Goal: Transaction & Acquisition: Purchase product/service

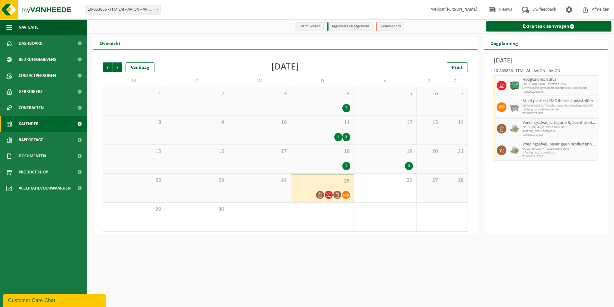
click at [321, 128] on div "11 1 3" at bounding box center [322, 130] width 62 height 29
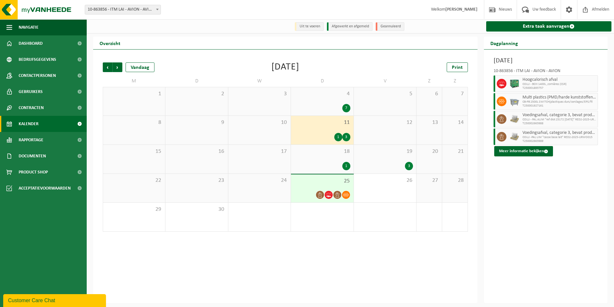
click at [379, 164] on div "3" at bounding box center [385, 166] width 56 height 8
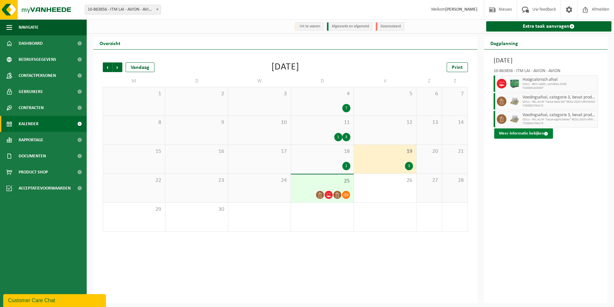
click at [532, 132] on button "Meer informatie bekijken" at bounding box center [523, 133] width 59 height 10
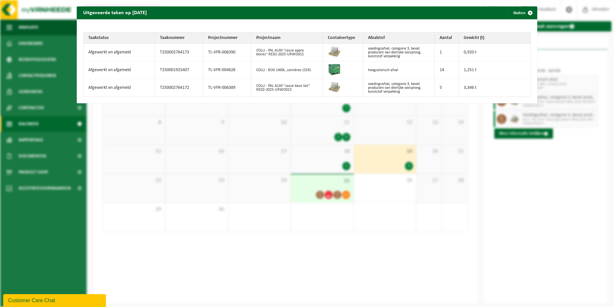
click at [541, 210] on div "Uitgevoerde taken op 2025-09-19 Sluiten Taakstatus Taaknummer Projectnummer Pro…" at bounding box center [307, 153] width 614 height 307
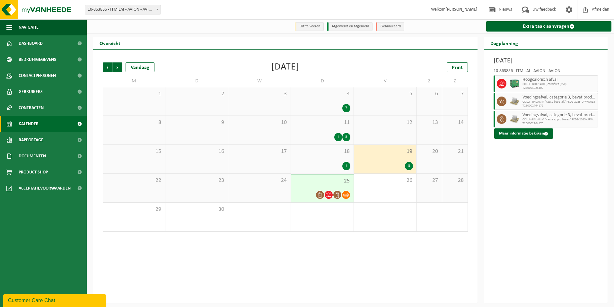
click at [330, 183] on span "25" at bounding box center [322, 180] width 56 height 7
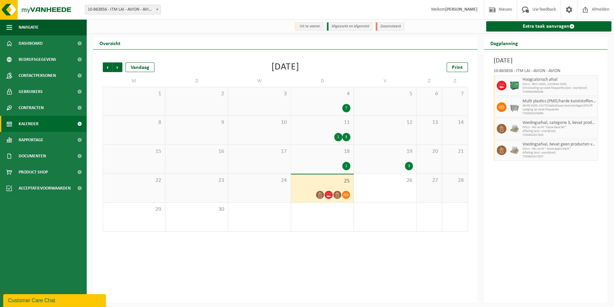
click at [550, 244] on div "Donderdag 25 september 2025 10-863856 - ITM LAI - AVION - AVION Hoogcalorisch a…" at bounding box center [546, 175] width 124 height 253
click at [8, 26] on span "button" at bounding box center [9, 27] width 6 height 16
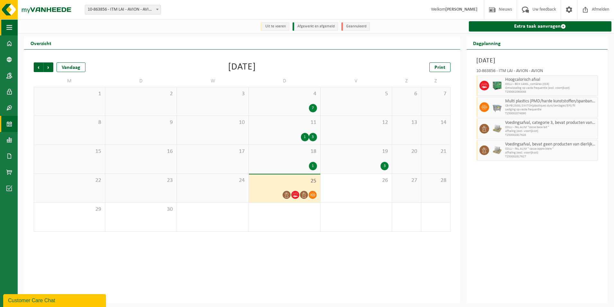
click at [8, 26] on span "button" at bounding box center [9, 27] width 6 height 16
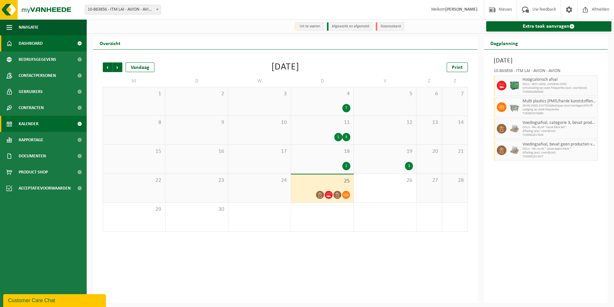
click at [32, 44] on span "Dashboard" at bounding box center [31, 43] width 24 height 16
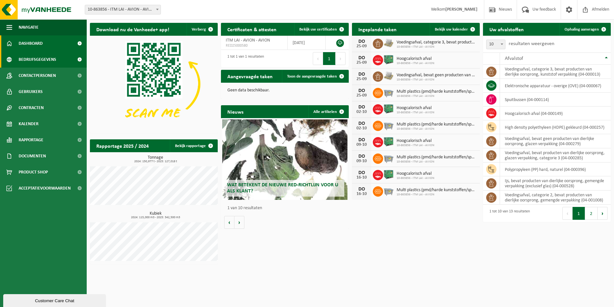
click at [34, 61] on span "Bedrijfsgegevens" at bounding box center [38, 59] width 38 height 16
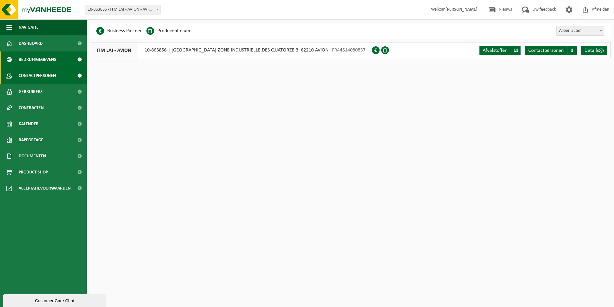
click at [34, 70] on span "Contactpersonen" at bounding box center [37, 75] width 37 height 16
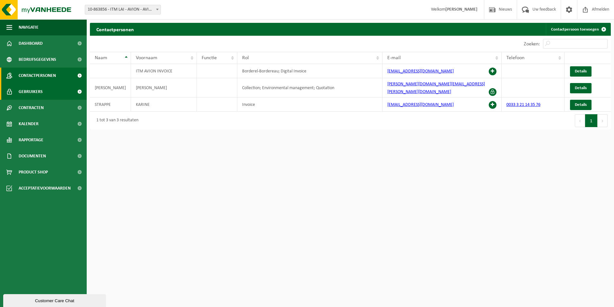
click at [34, 89] on span "Gebruikers" at bounding box center [31, 92] width 24 height 16
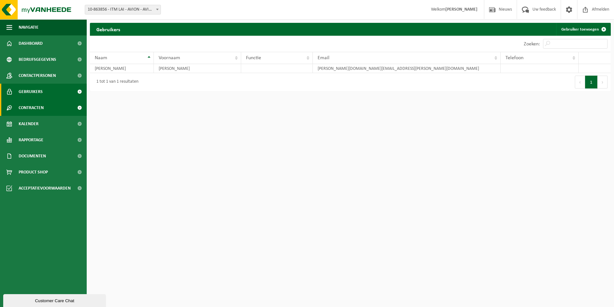
click at [31, 107] on span "Contracten" at bounding box center [31, 108] width 25 height 16
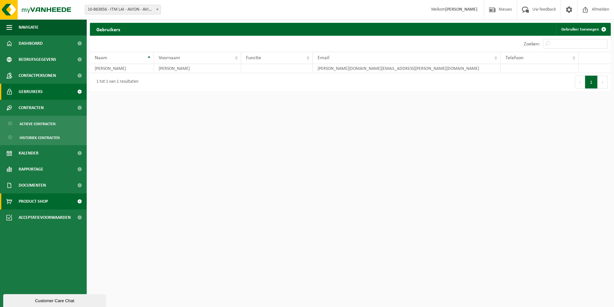
click at [30, 198] on span "Product Shop" at bounding box center [33, 201] width 29 height 16
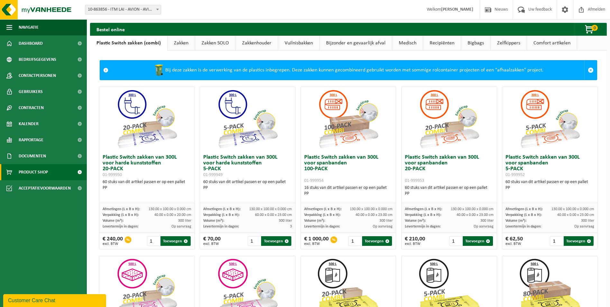
click at [472, 42] on link "Bigbags" at bounding box center [475, 43] width 29 height 15
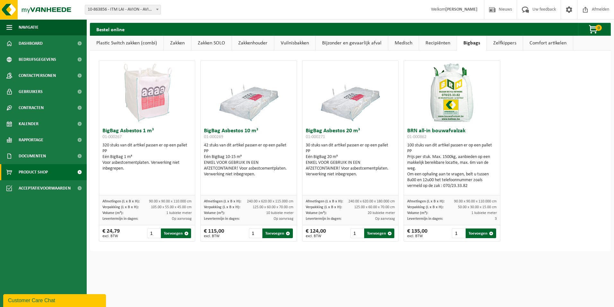
click at [408, 140] on h3 "BRN all-in bouwafvalzak 01-000862" at bounding box center [452, 134] width 90 height 13
drag, startPoint x: 405, startPoint y: 146, endPoint x: 472, endPoint y: 188, distance: 79.0
click at [472, 188] on div "100 stuks van dit artikel passen er op een pallet PP Prijs per stuk. Max. 1500k…" at bounding box center [452, 165] width 90 height 46
copy div "100 stuks van dit artikel passen er op een pallet PP Prijs per stuk. Max. 1500k…"
click at [522, 188] on div "BigBag Asbestos 1 m³ 01-000267 320 stuks van dit artikel passen er op een palle…" at bounding box center [350, 151] width 508 height 188
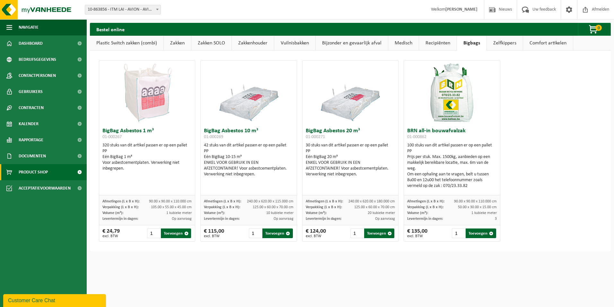
click at [519, 228] on div "BigBag Asbestos 1 m³ 01-000267 320 stuks van dit artikel passen er op een palle…" at bounding box center [350, 151] width 508 height 188
click at [458, 232] on input "2" at bounding box center [458, 233] width 13 height 10
click at [457, 248] on div "BigBag Asbestos 1 m³ 01-000267 320 stuks van dit artikel passen er op een palle…" at bounding box center [350, 150] width 521 height 200
type input "1"
click at [457, 234] on input "1" at bounding box center [458, 233] width 13 height 10
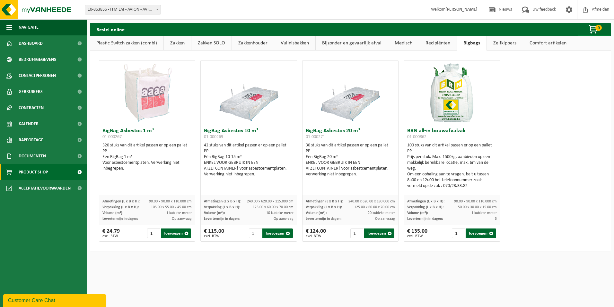
click at [563, 264] on html "Vestiging: 10-863856 - ITM LAI - AVION - AVION 10-863856 - ITM LAI - AVION - AV…" at bounding box center [307, 153] width 614 height 307
